Goal: Task Accomplishment & Management: Use online tool/utility

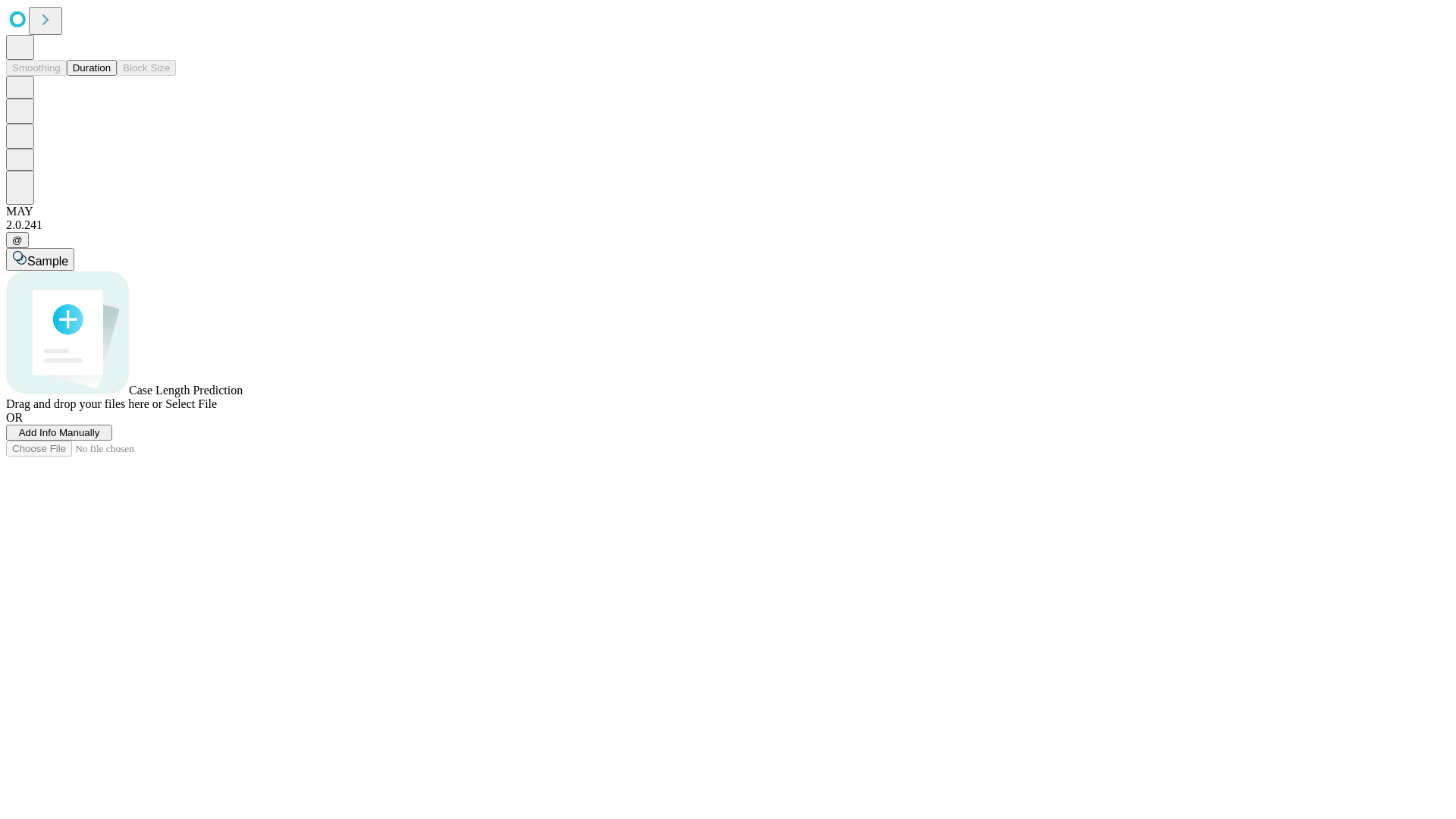
click at [110, 76] on button "Duration" at bounding box center [92, 68] width 50 height 16
click at [100, 438] on span "Add Info Manually" at bounding box center [59, 433] width 81 height 12
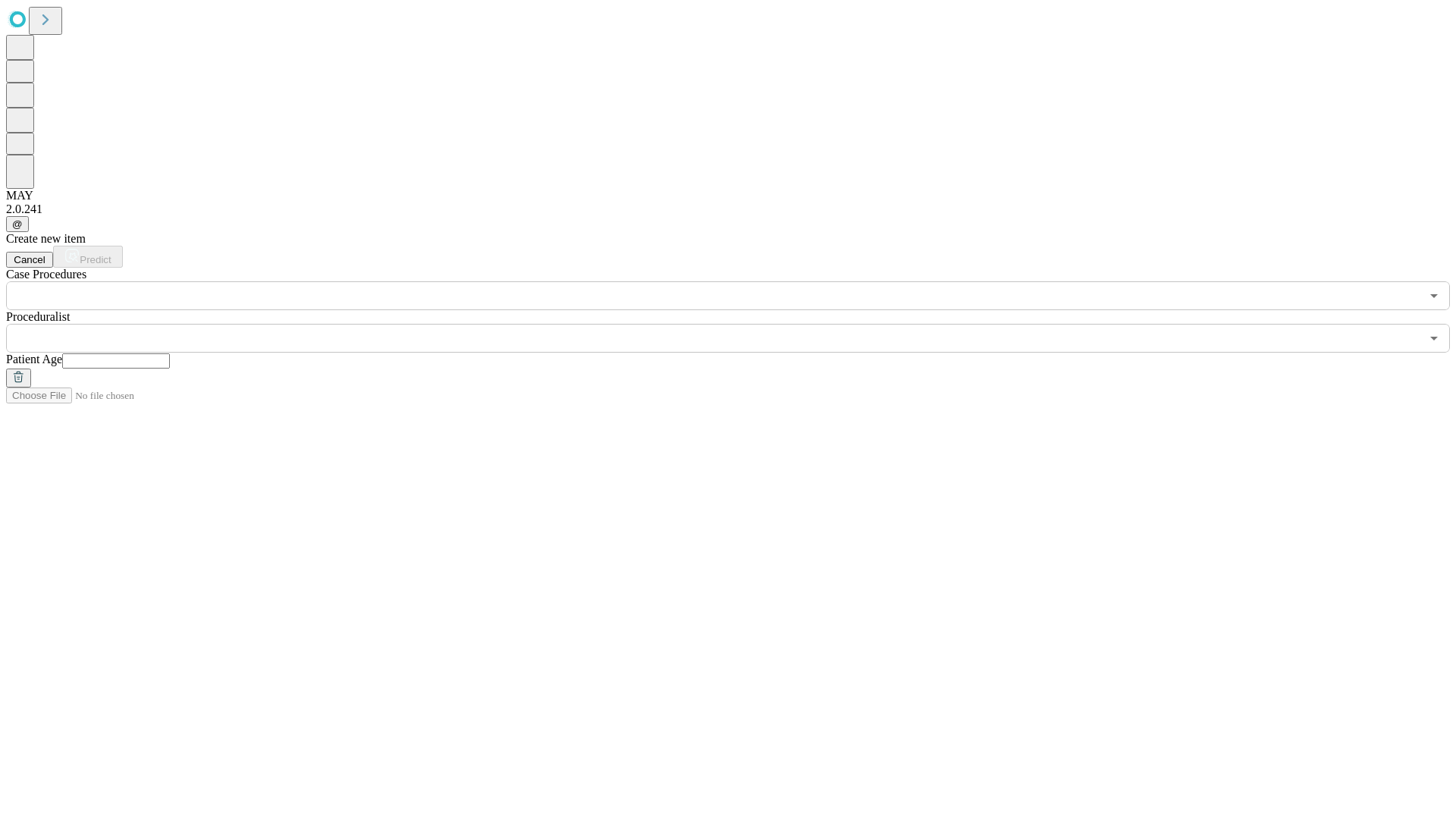
click at [170, 353] on input "text" at bounding box center [115, 360] width 108 height 15
type input "**"
click at [739, 324] on input "text" at bounding box center [713, 337] width 1415 height 29
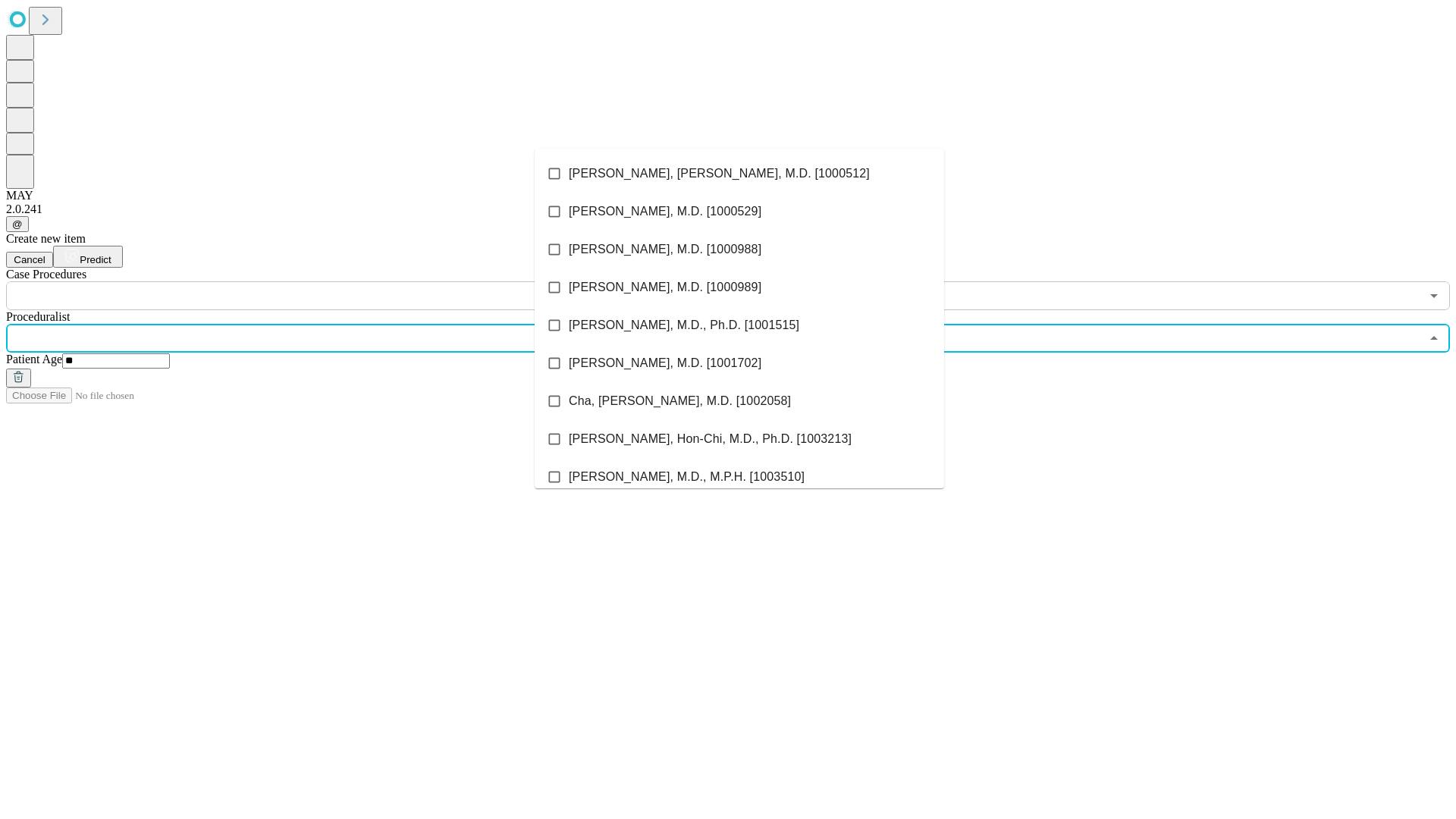
click at [740, 174] on li "[PERSON_NAME], [PERSON_NAME], M.D. [1000512]" at bounding box center [739, 174] width 409 height 37
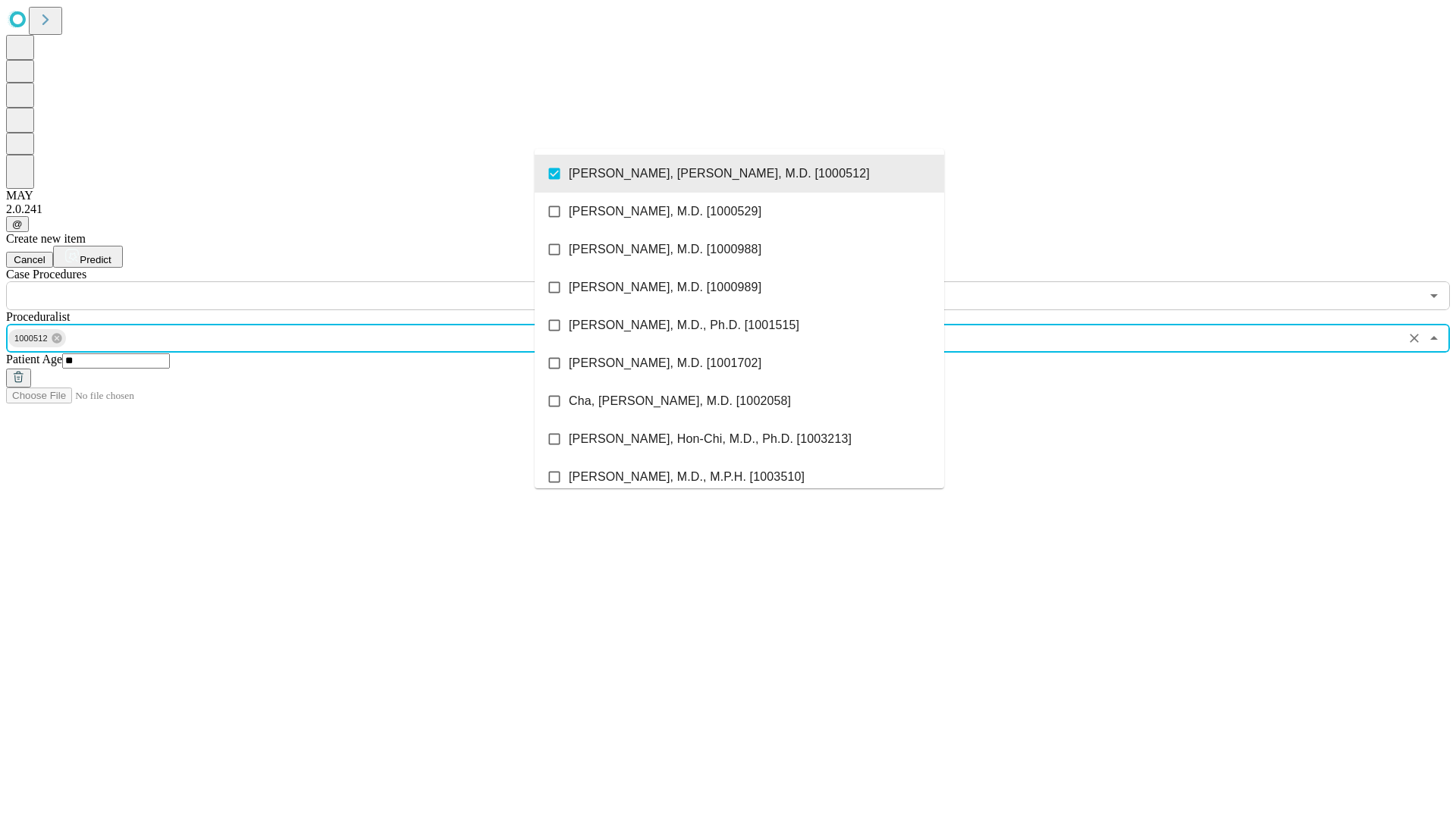
click at [319, 281] on input "text" at bounding box center [713, 295] width 1415 height 29
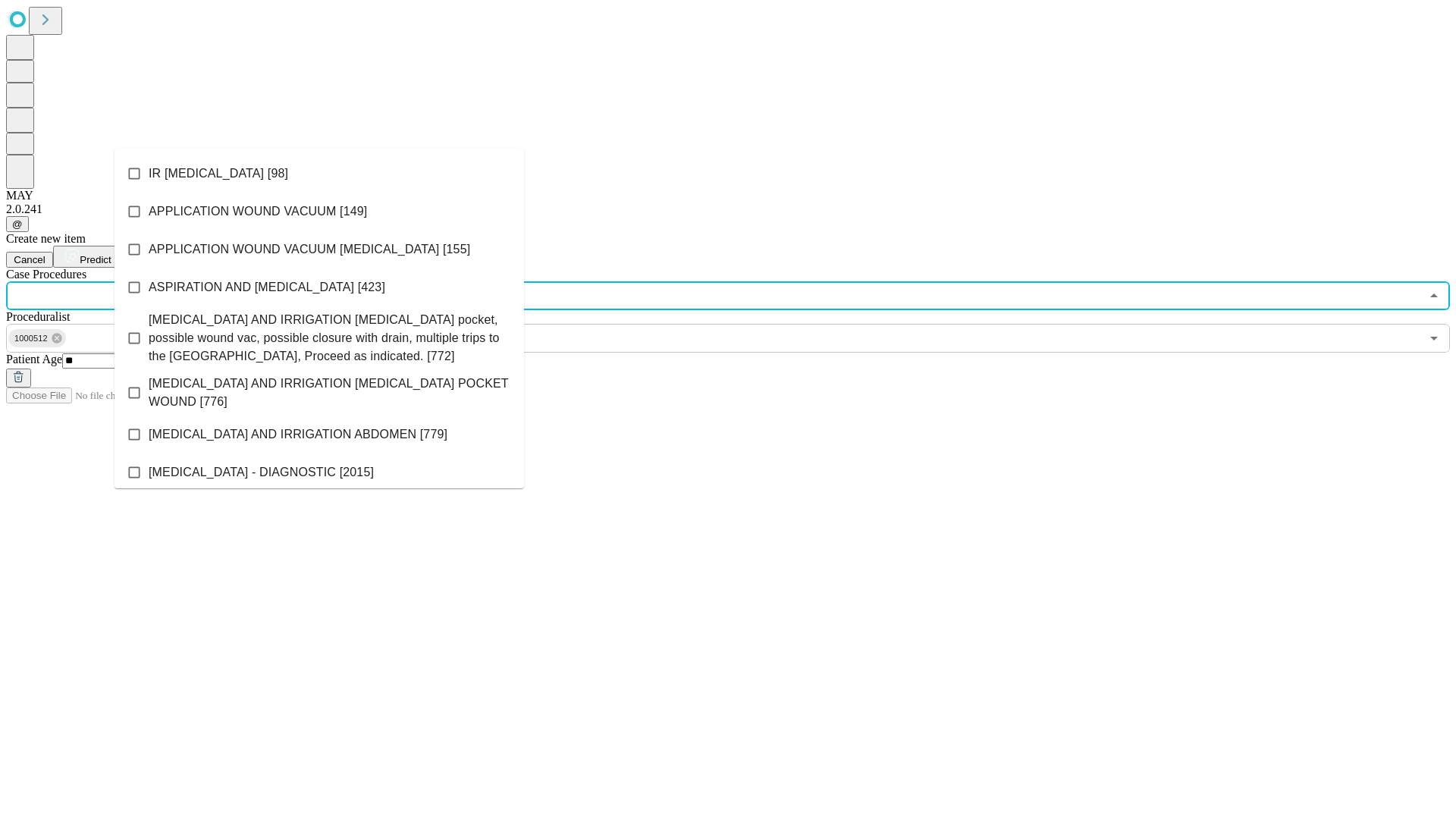
click at [320, 174] on li "IR [MEDICAL_DATA] [98]" at bounding box center [319, 174] width 409 height 37
